Goal: Register for event/course

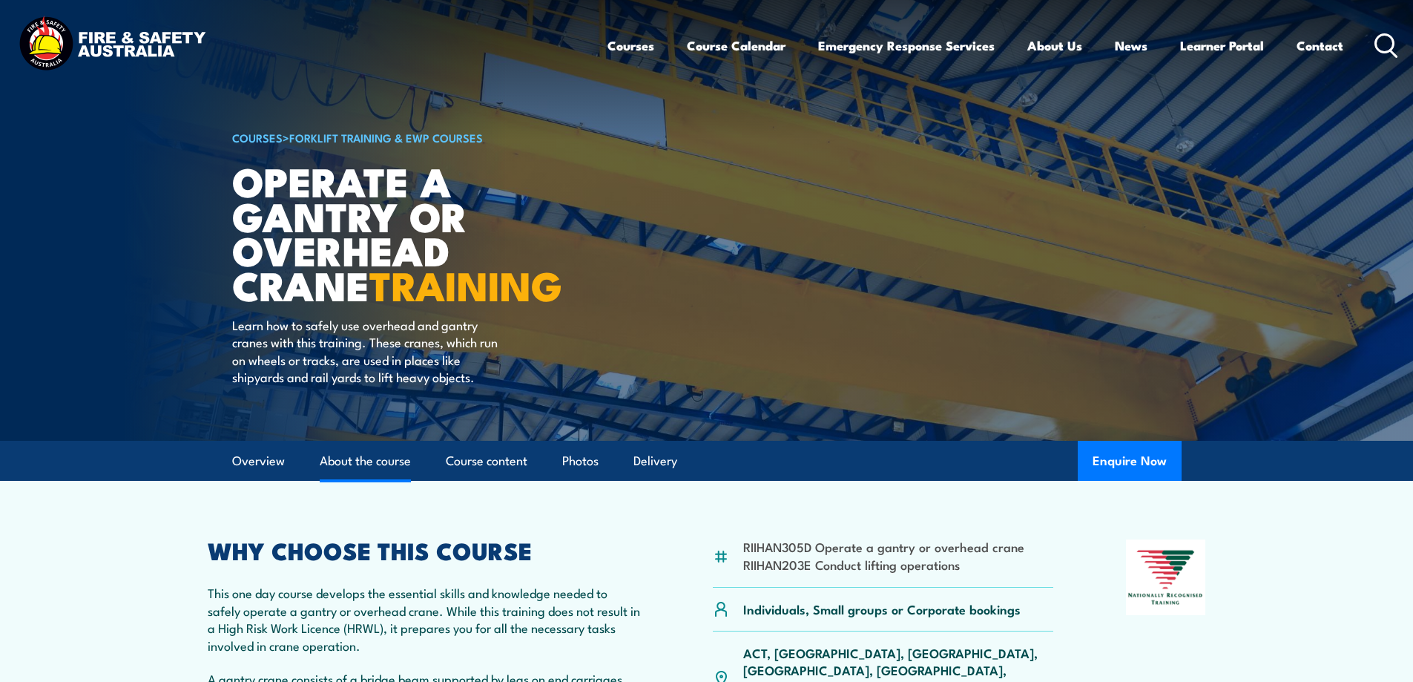
click at [346, 462] on link "About the course" at bounding box center [365, 460] width 91 height 39
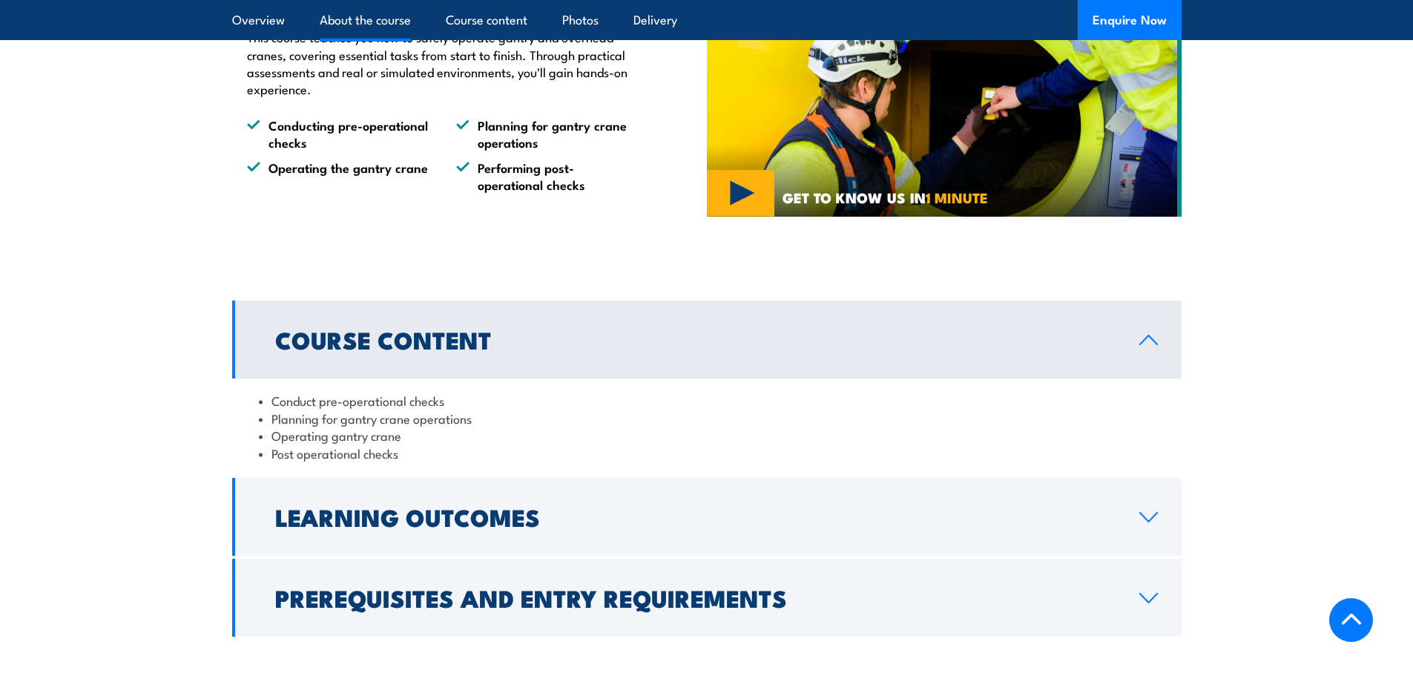
scroll to position [976, 0]
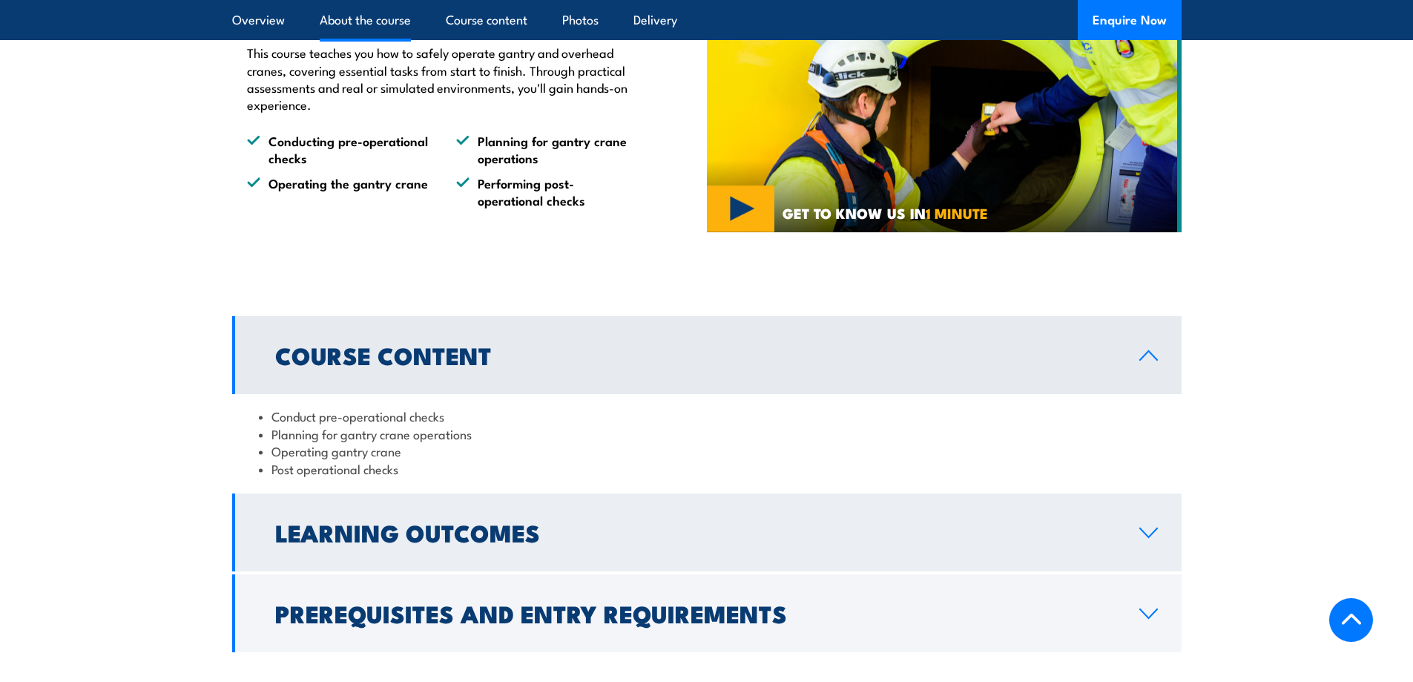
click at [619, 526] on h2 "Learning Outcomes" at bounding box center [695, 532] width 841 height 21
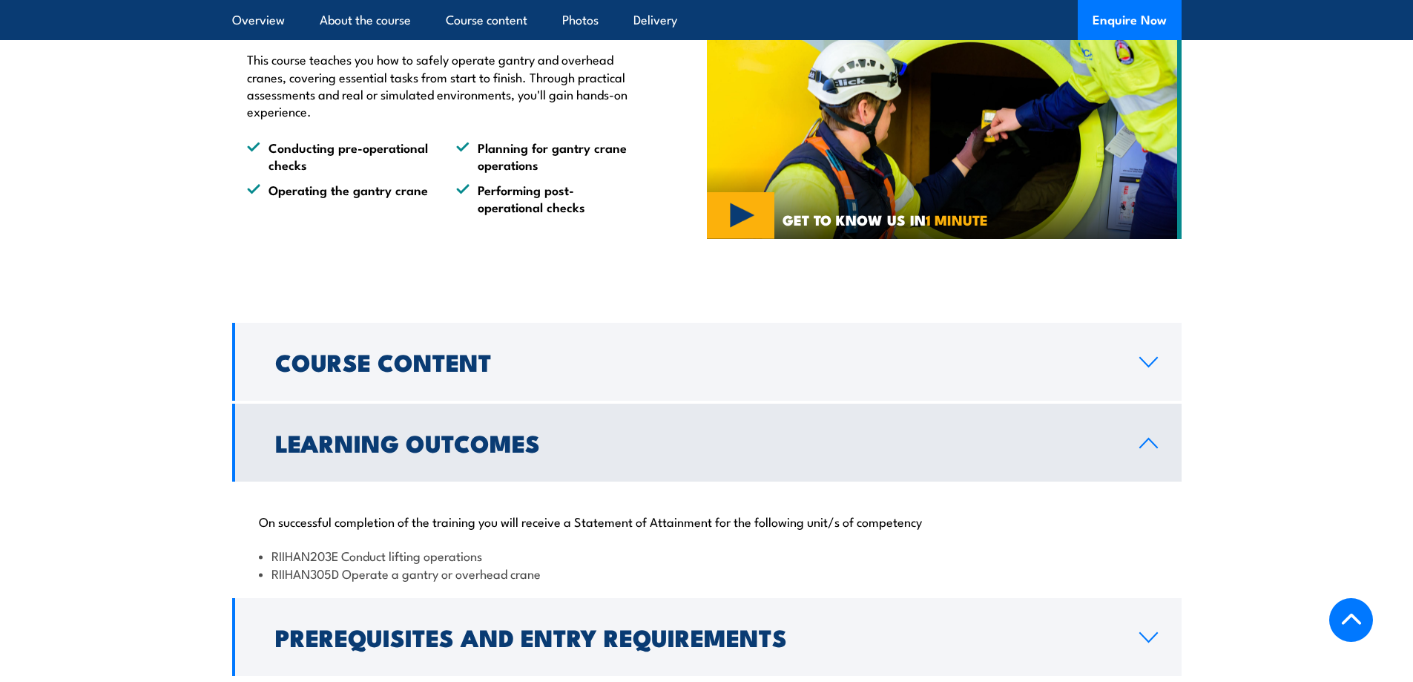
scroll to position [1272, 0]
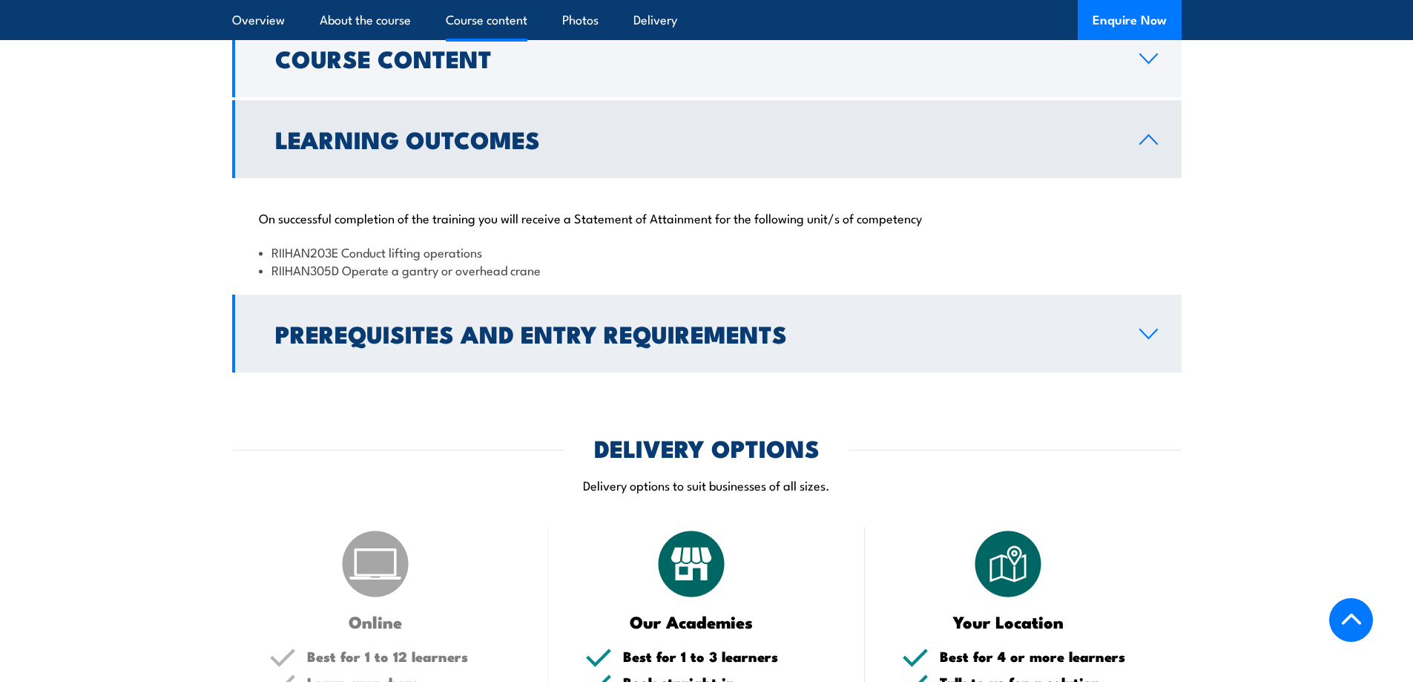
click at [624, 334] on h2 "Prerequisites and Entry Requirements" at bounding box center [695, 333] width 841 height 21
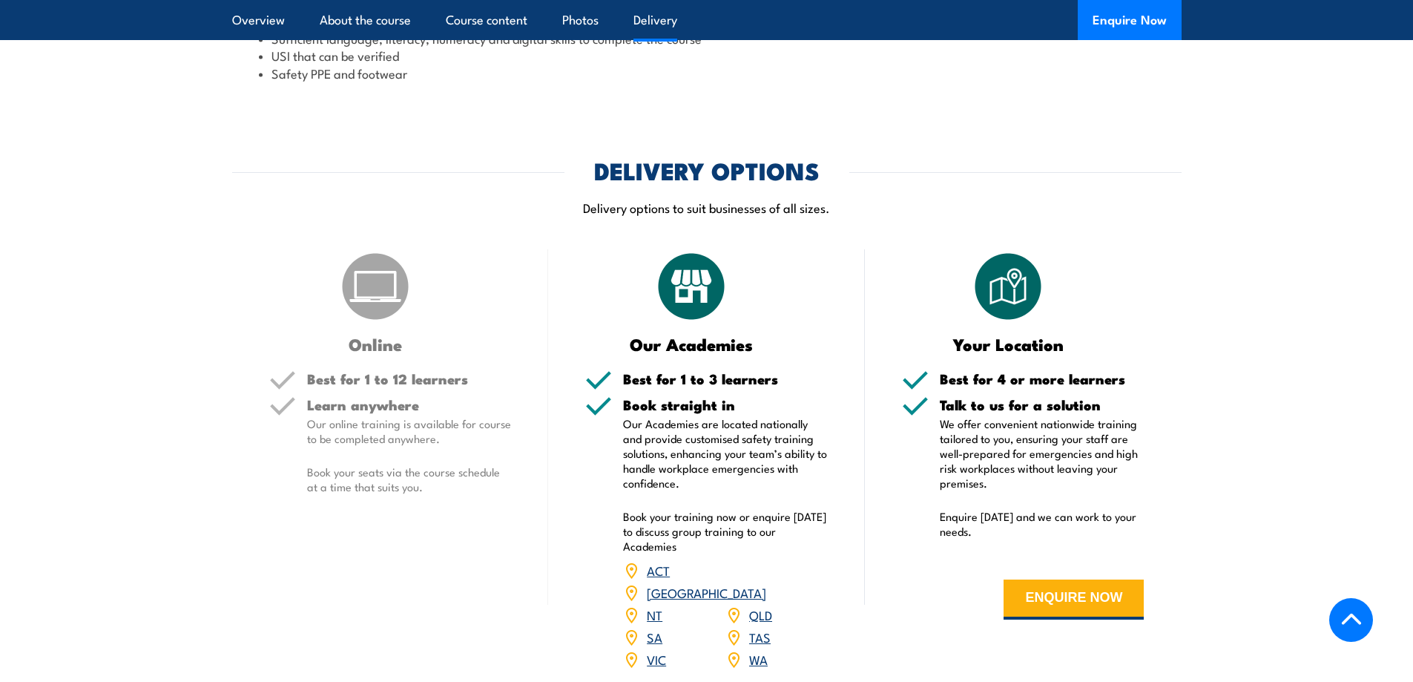
scroll to position [1648, 0]
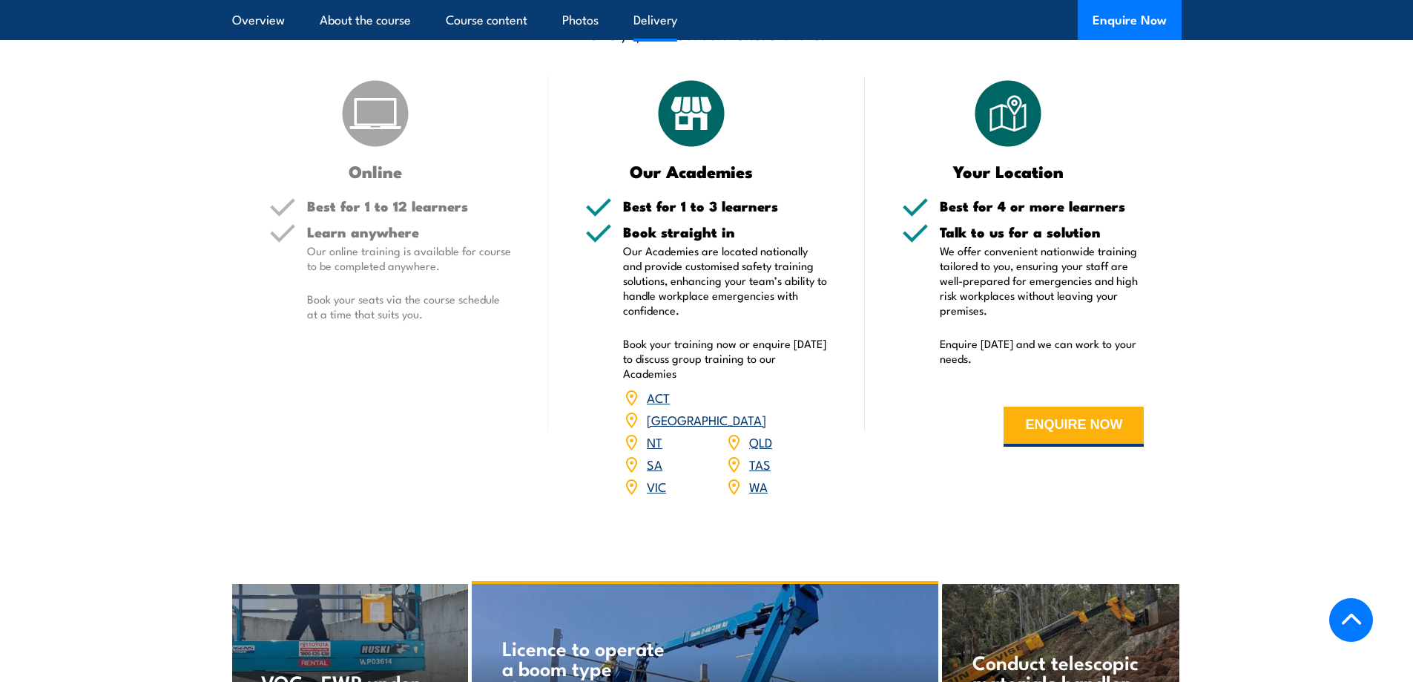
scroll to position [1706, 0]
click at [1093, 427] on button "ENQUIRE NOW" at bounding box center [1074, 426] width 140 height 40
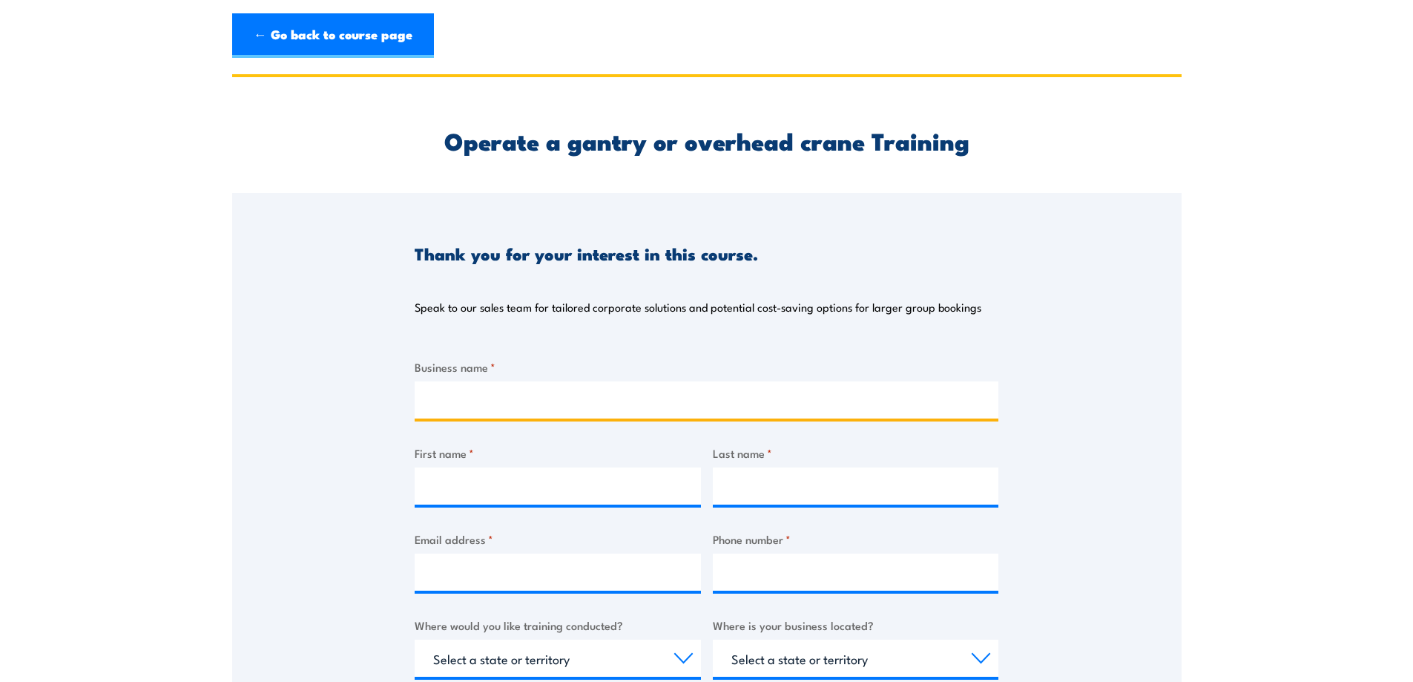
click at [461, 407] on input "Business name *" at bounding box center [707, 399] width 584 height 37
type input "Assemco"
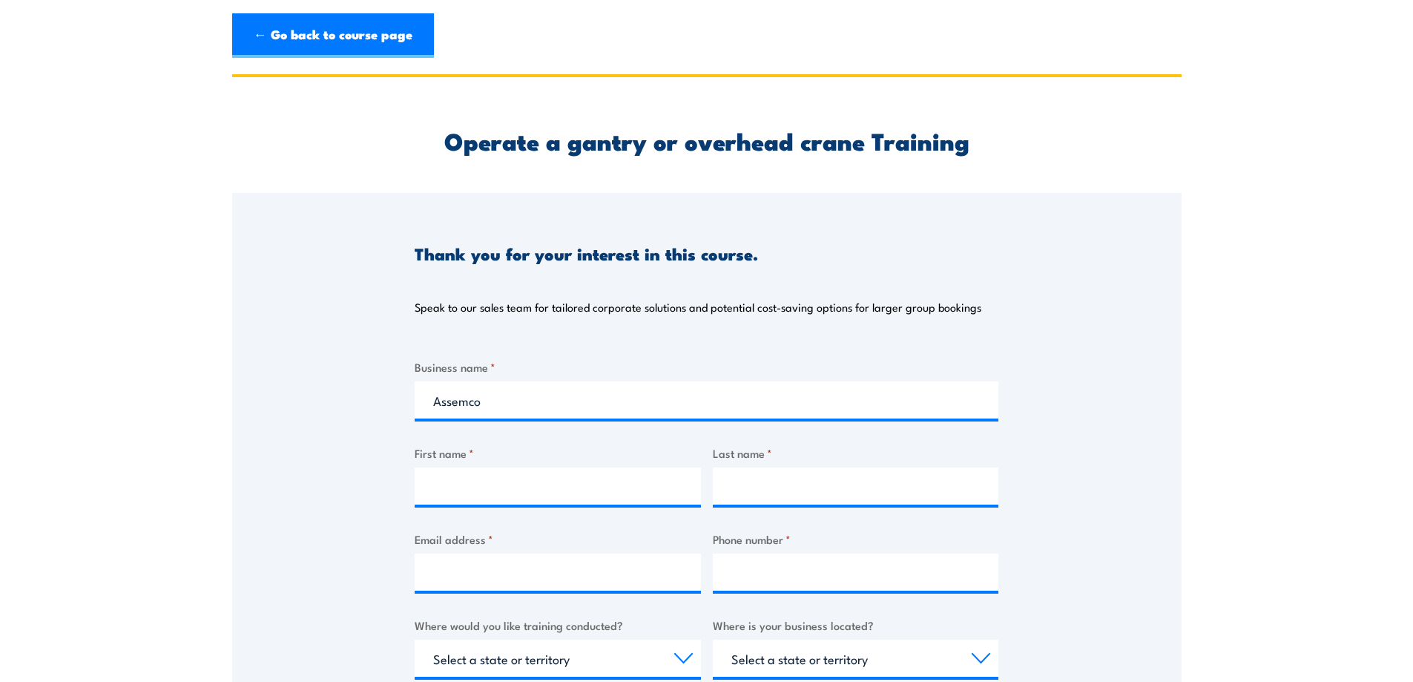
type input "Arjun"
type input "Rajagopal"
type input "arjun.rajagopal@assemco.com.au"
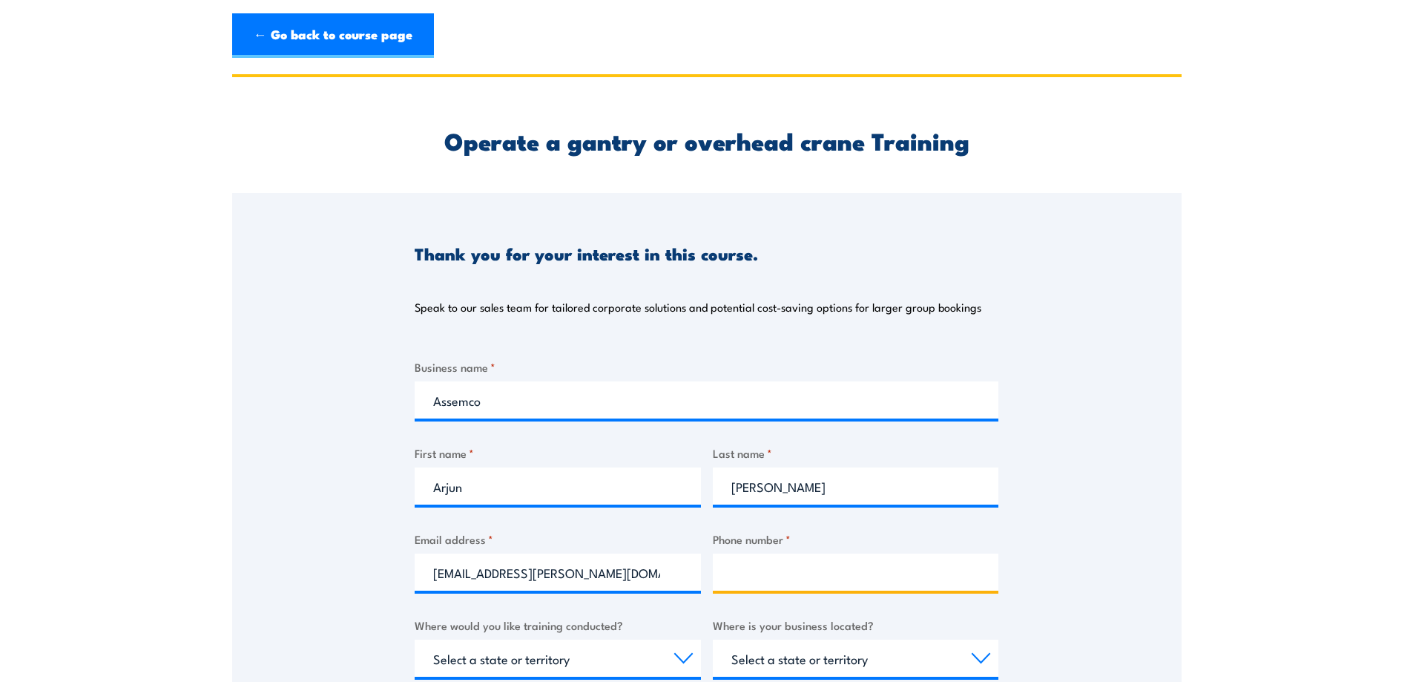
type input "0404992737"
select select "VIC"
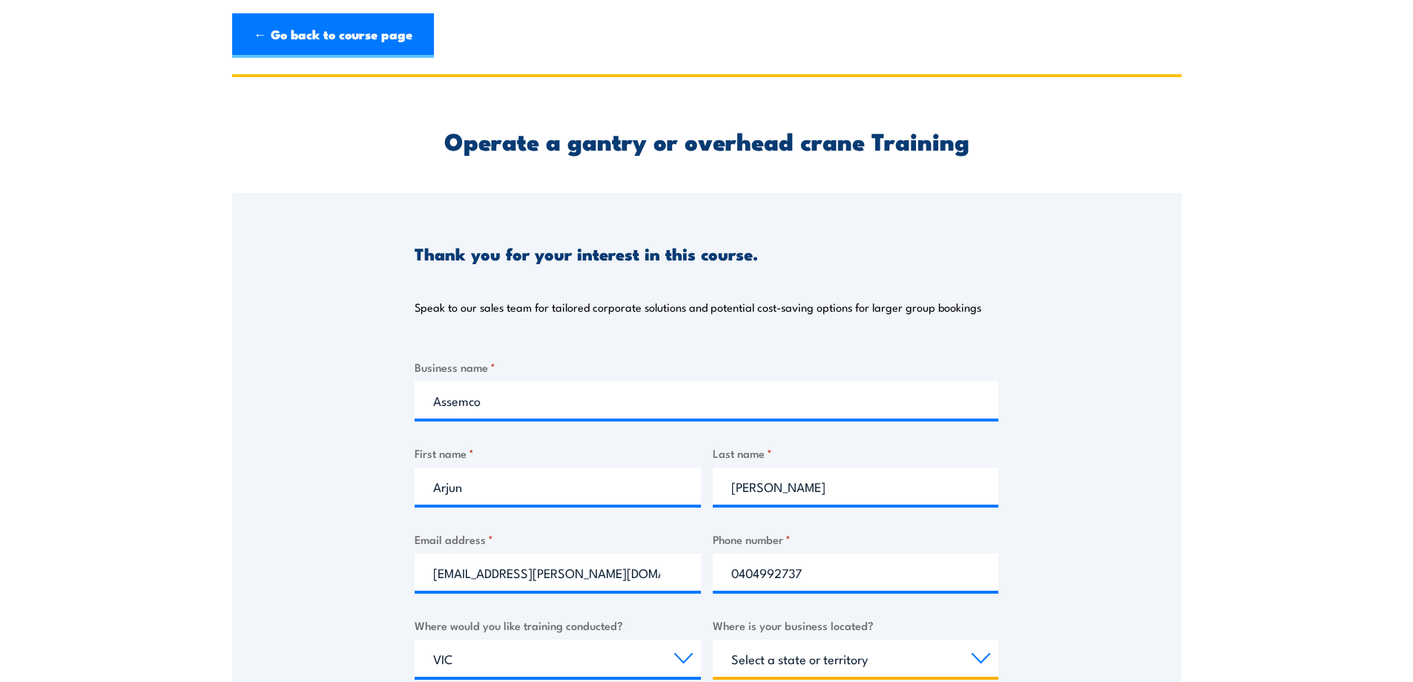
select select "VIC"
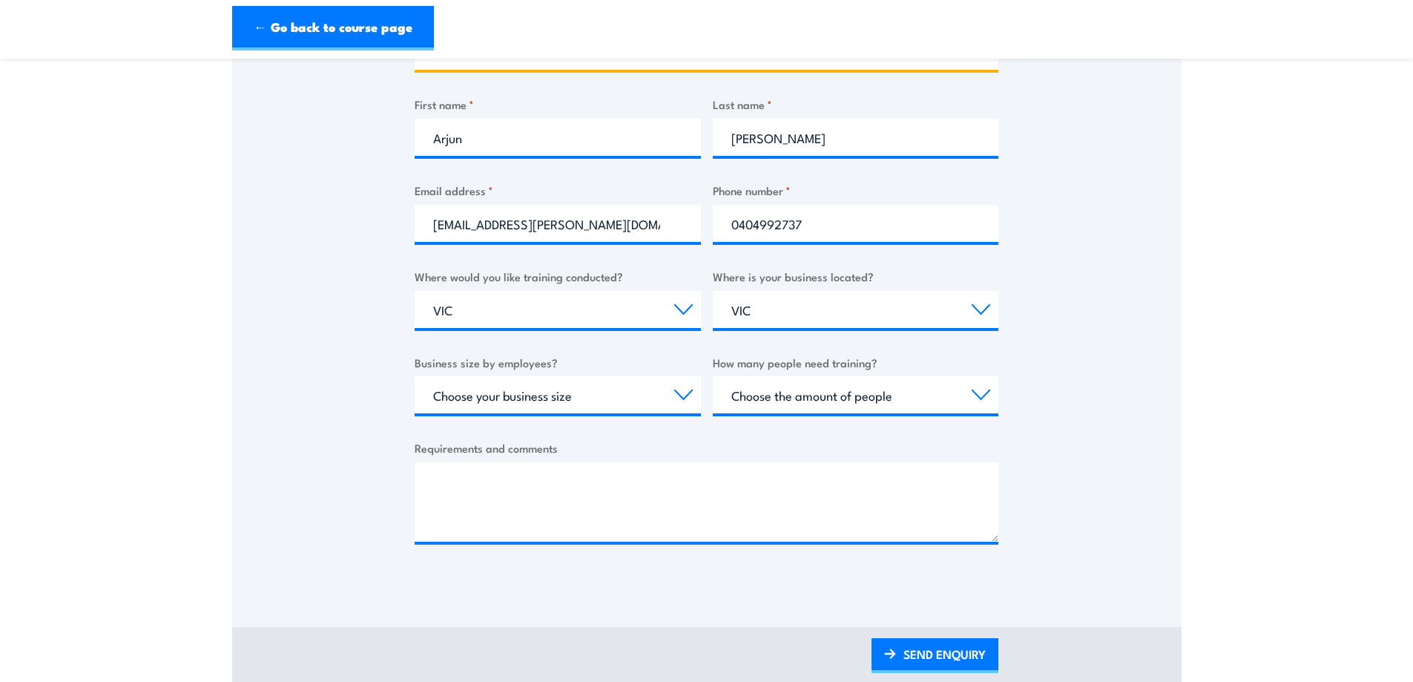
scroll to position [352, 0]
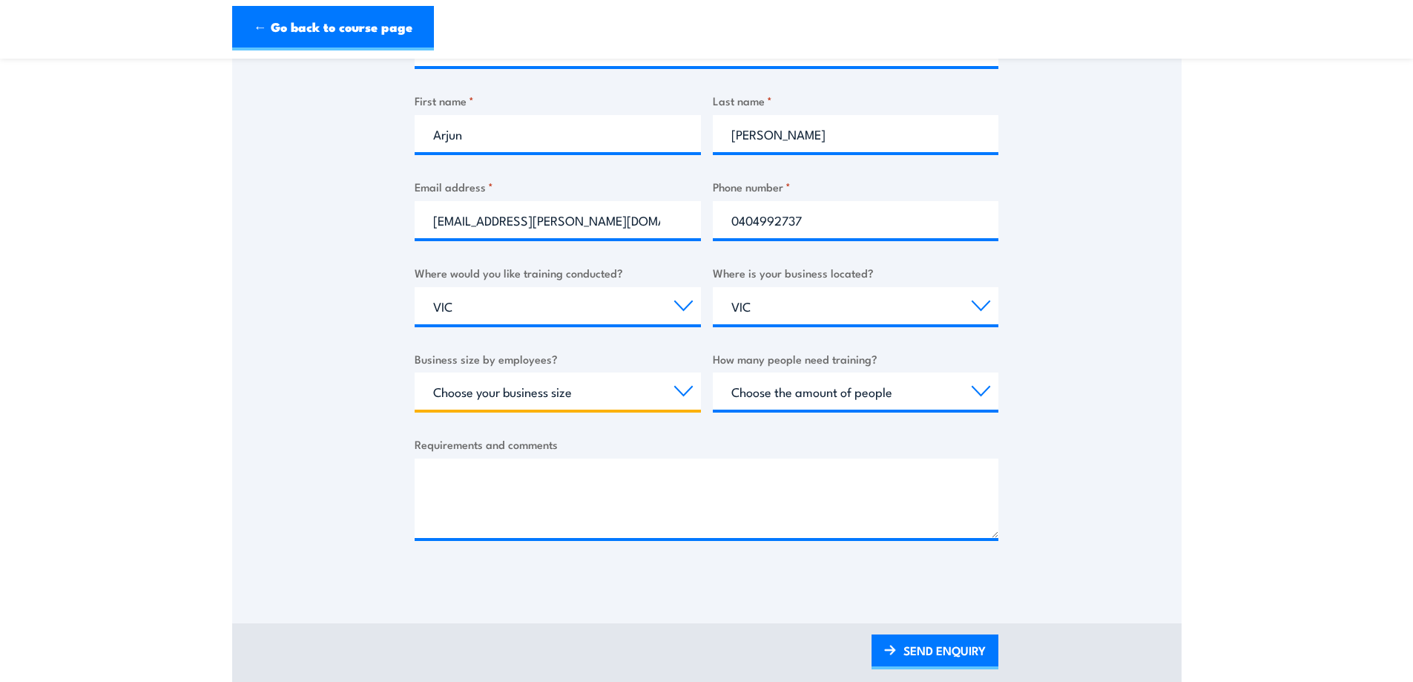
click at [654, 384] on select "Choose your business size 1 to 19 20 to 199 200+" at bounding box center [558, 390] width 286 height 37
select select "20 to 199"
click at [415, 372] on select "Choose your business size 1 to 19 20 to 199 200+" at bounding box center [558, 390] width 286 height 37
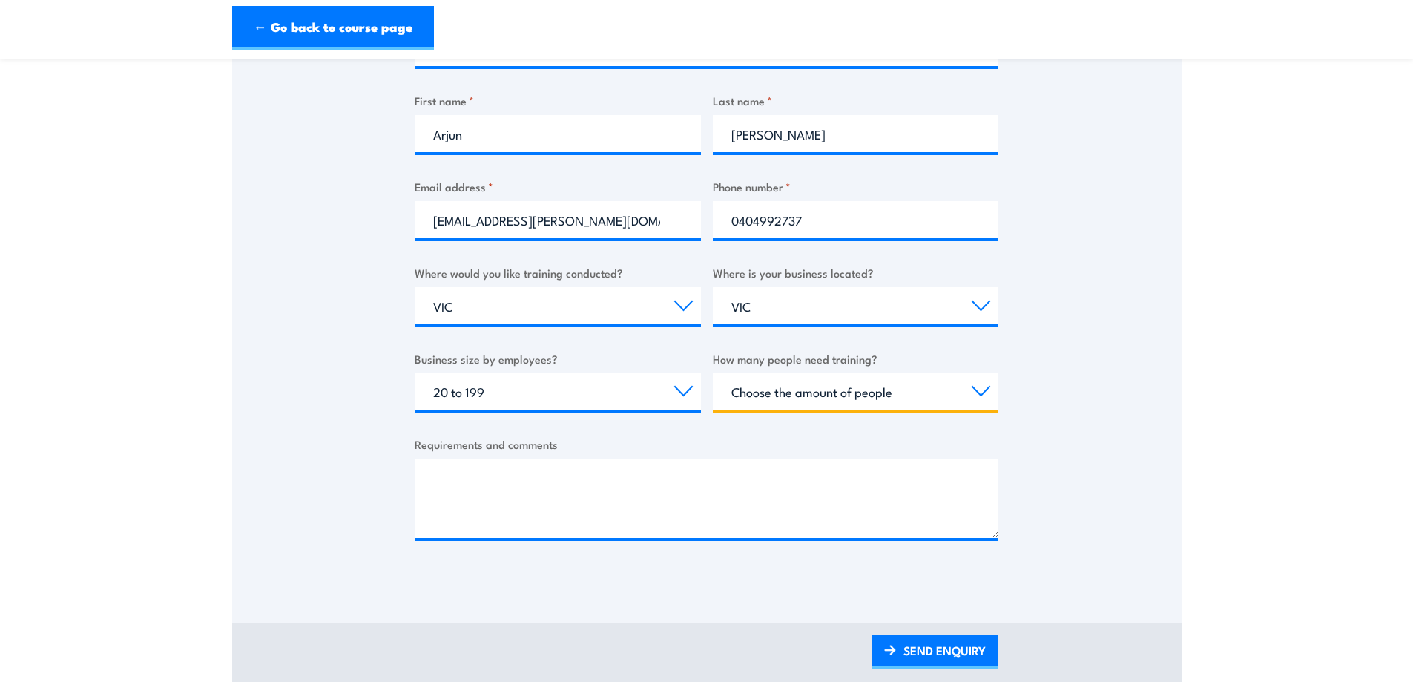
click at [795, 394] on select "Choose the amount of people 1 to 4 5 to 19 20+" at bounding box center [856, 390] width 286 height 37
select select "5 to 19"
click at [713, 372] on select "Choose the amount of people 1 to 4 5 to 19 20+" at bounding box center [856, 390] width 286 height 37
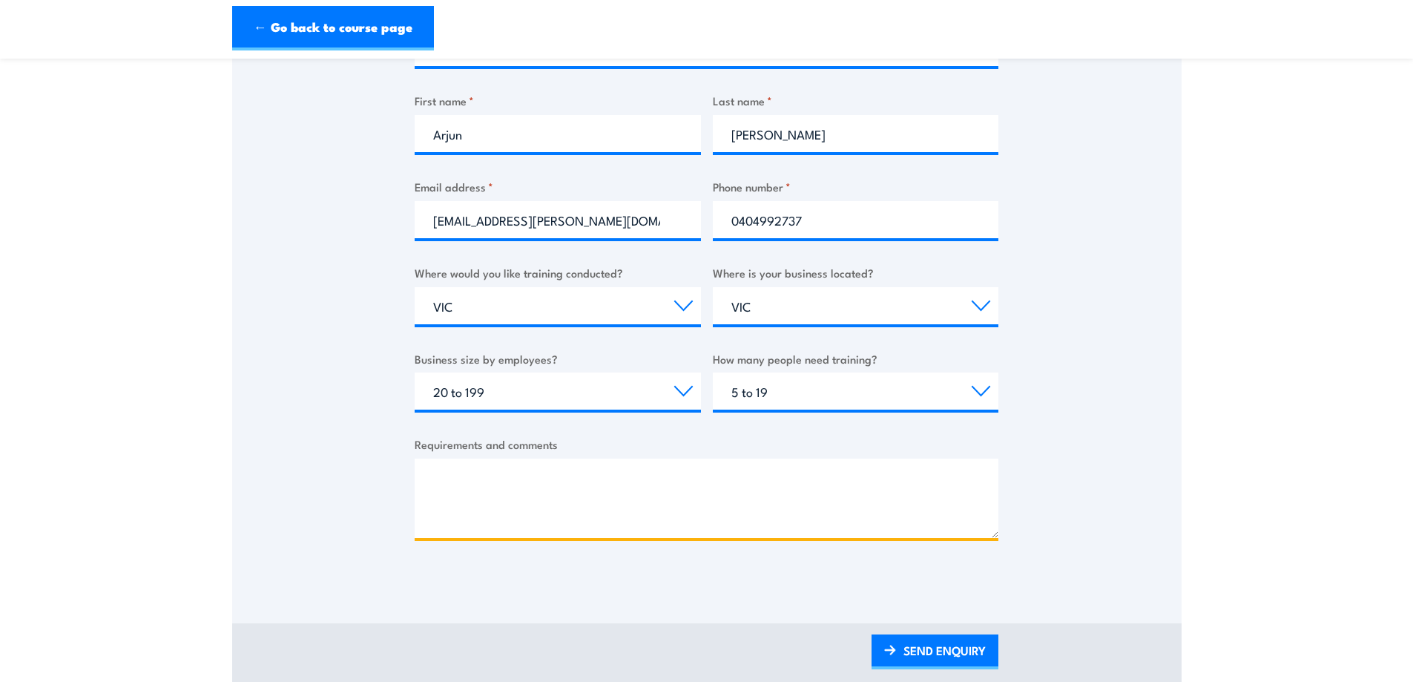
click at [534, 476] on textarea "Requirements and comments" at bounding box center [707, 497] width 584 height 79
click at [493, 519] on textarea "HI Team, I would like to enquire about training 16 people on overhead crane ope…" at bounding box center [707, 497] width 584 height 79
click at [566, 519] on textarea "HI Team, I would like to enquire about training 16 people on overhead crane ope…" at bounding box center [707, 497] width 584 height 79
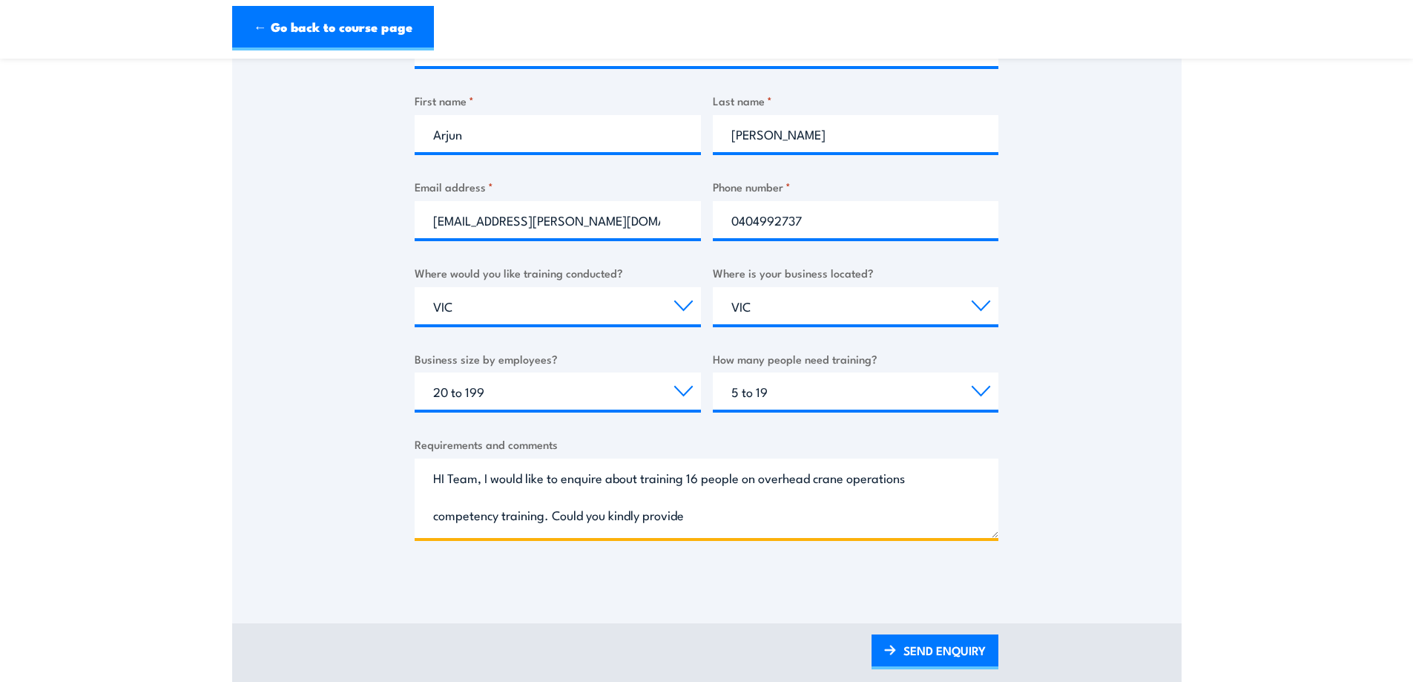
click at [543, 516] on textarea "HI Team, I would like to enquire about training 16 people on overhead crane ope…" at bounding box center [707, 497] width 584 height 79
click at [921, 514] on textarea "HI Team, I would like to enquire about training 16 people on overhead crane ope…" at bounding box center [707, 497] width 584 height 79
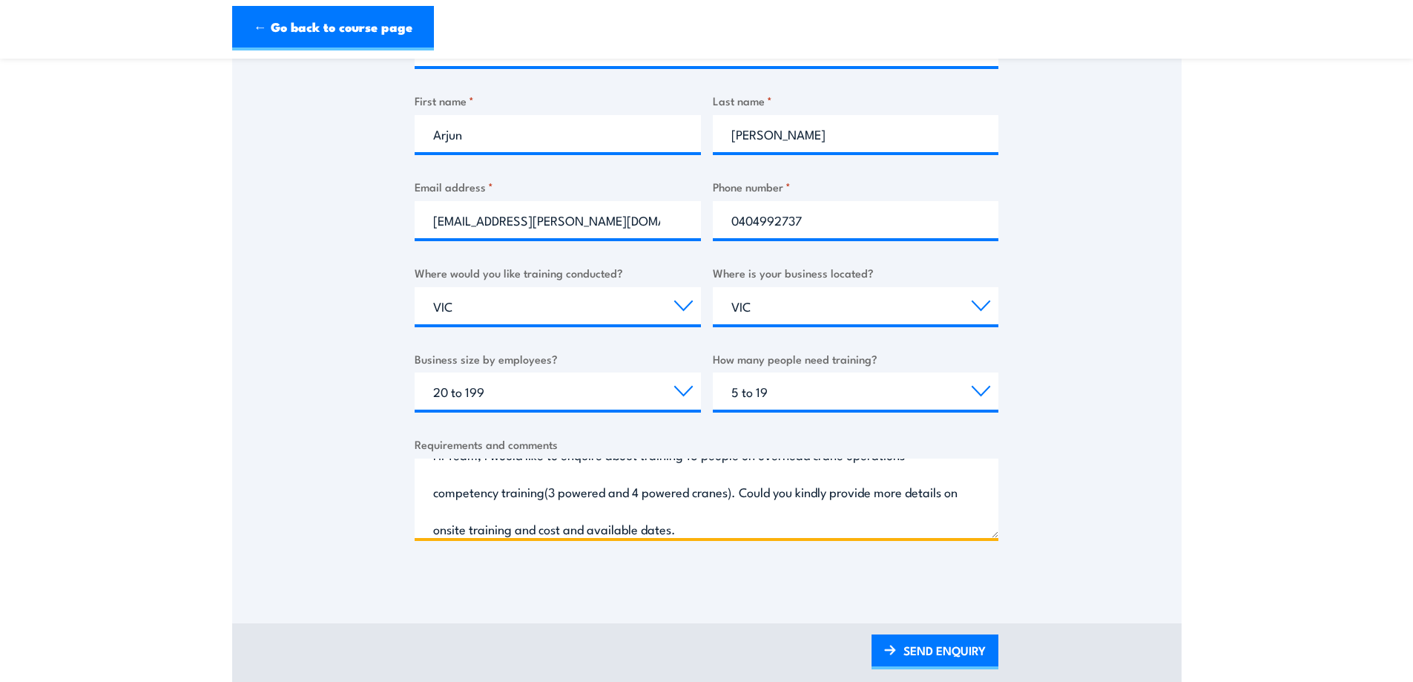
scroll to position [32, 0]
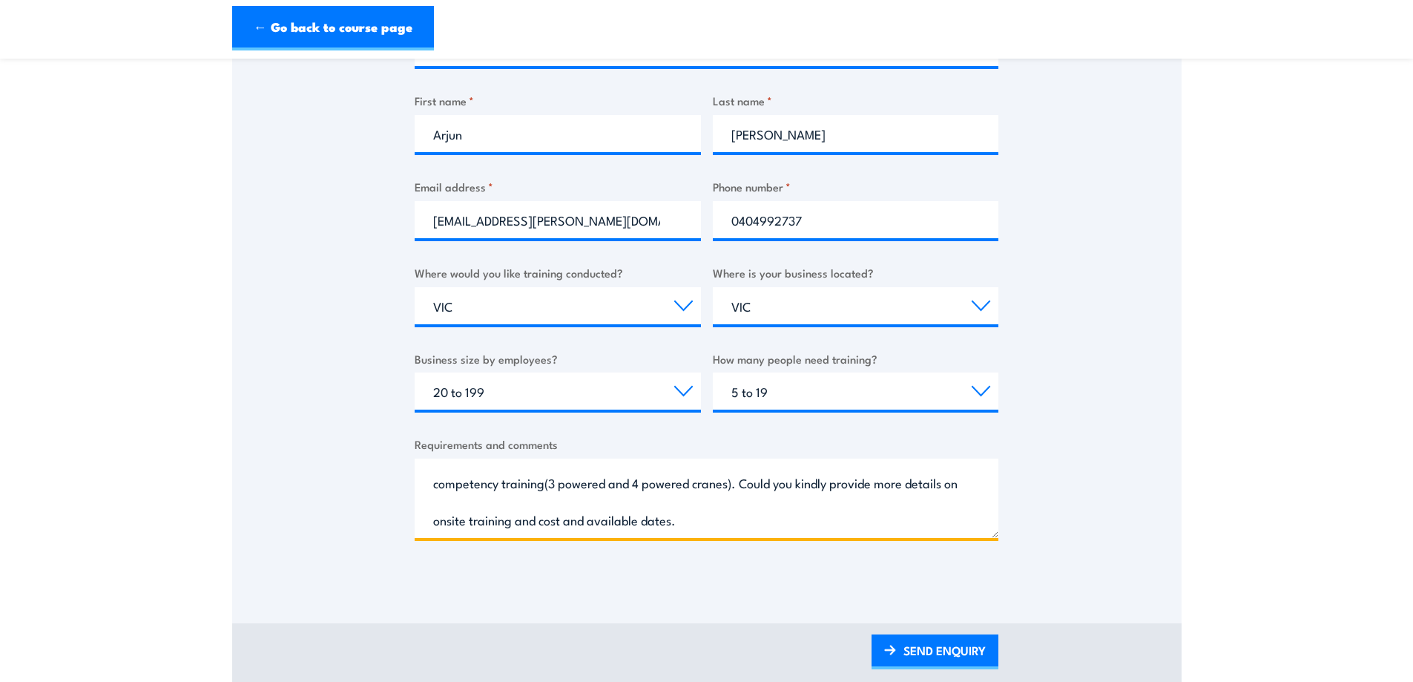
drag, startPoint x: 552, startPoint y: 529, endPoint x: 527, endPoint y: 527, distance: 25.3
click at [527, 527] on textarea "HI Team, I would like to enquire about training 16 people on overhead crane ope…" at bounding box center [707, 497] width 584 height 79
click at [703, 524] on textarea "HI Team, I would like to enquire about training 16 people on overhead crane ope…" at bounding box center [707, 497] width 584 height 79
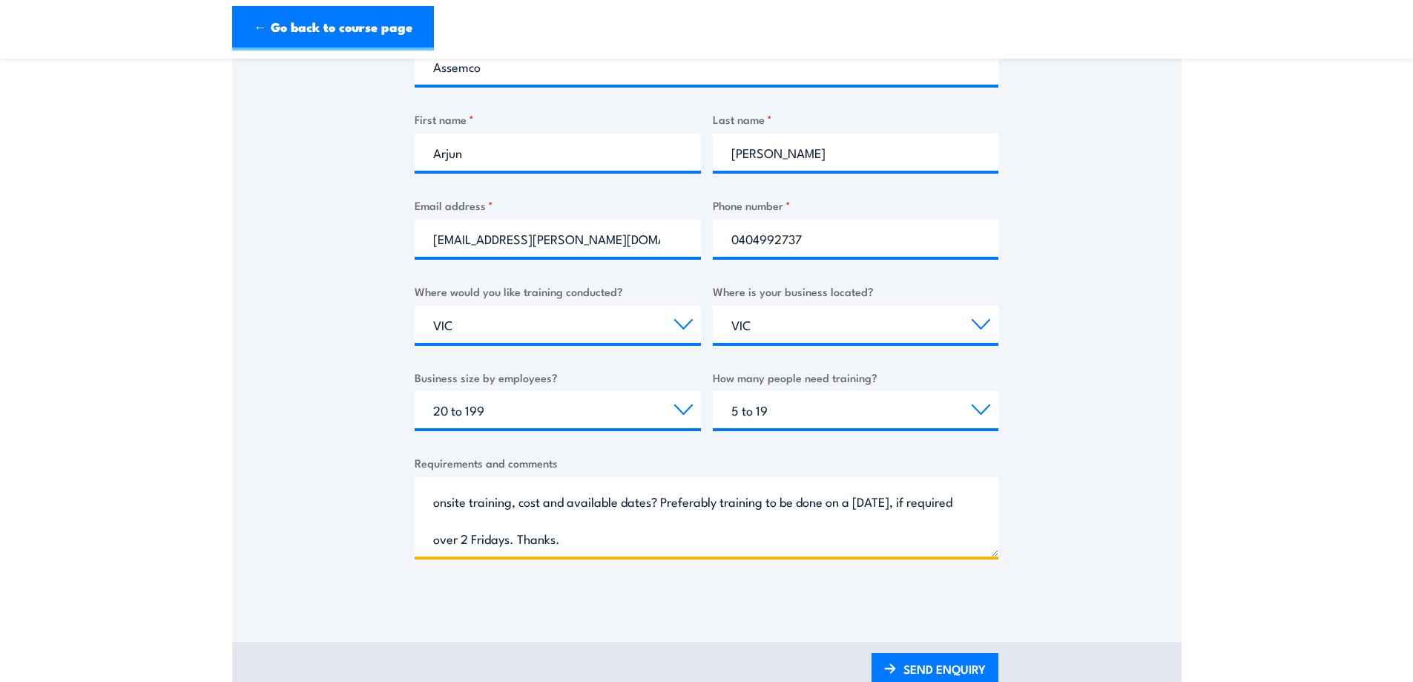
scroll to position [0, 0]
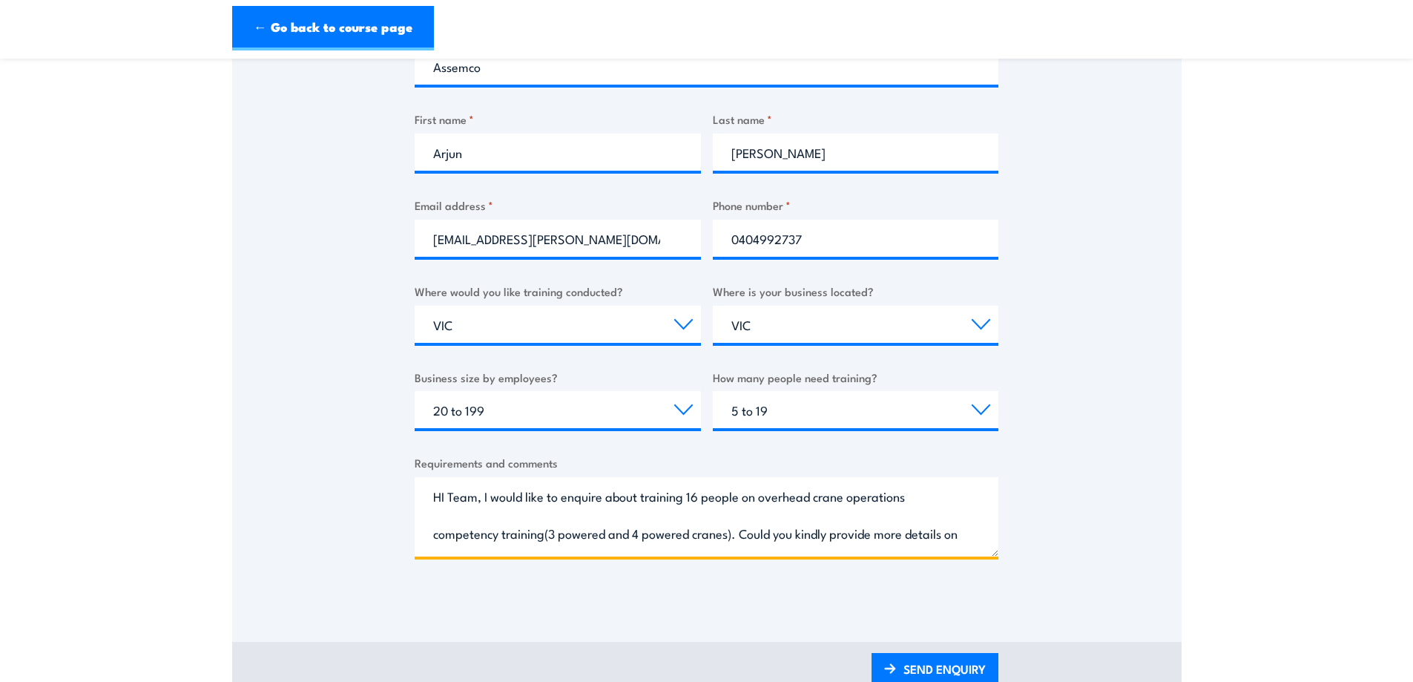
drag, startPoint x: 629, startPoint y: 548, endPoint x: 410, endPoint y: 461, distance: 235.7
click at [410, 461] on div "Thank you for your interest in this course. Speak to our sales team for tailore…" at bounding box center [707, 229] width 950 height 741
type textarea "HI Team, I would like to enquire about training 16 people on overhead crane ope…"
click at [948, 671] on link "SEND ENQUIRY" at bounding box center [935, 670] width 127 height 35
